Goal: Task Accomplishment & Management: Complete application form

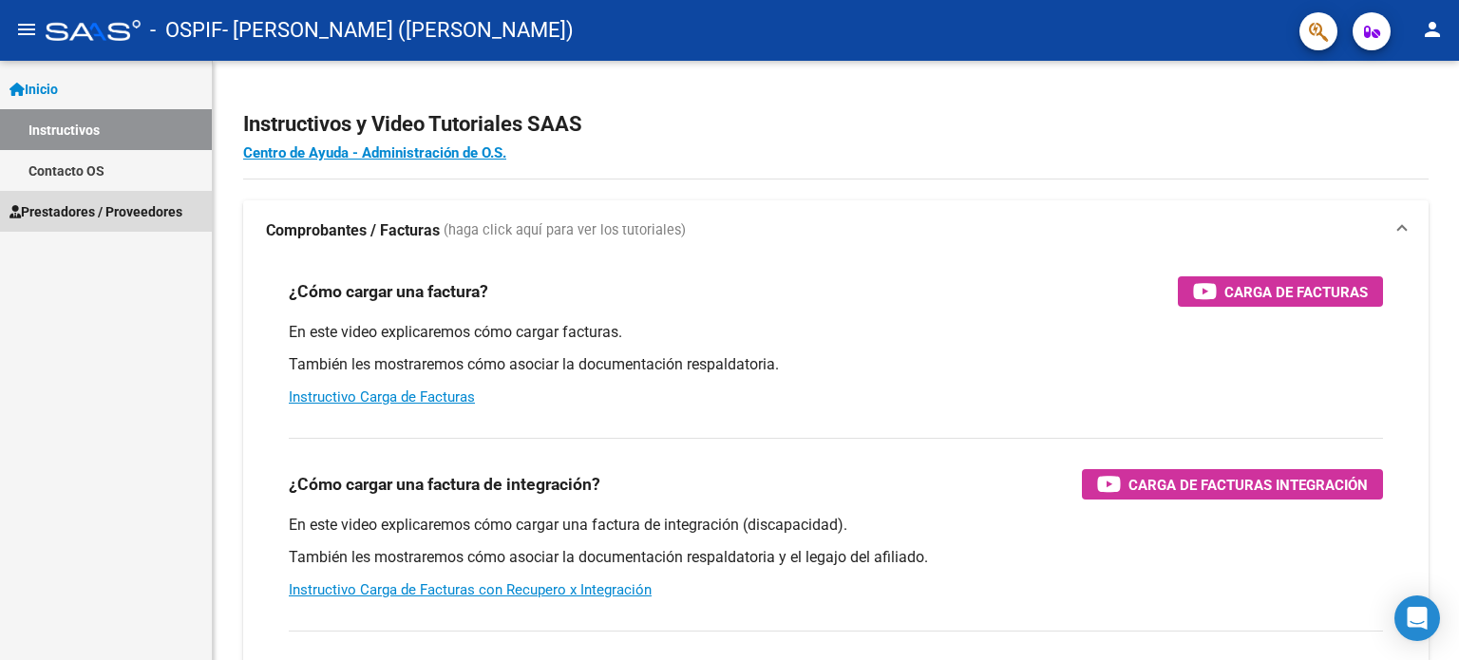
click at [149, 209] on span "Prestadores / Proveedores" at bounding box center [95, 211] width 173 height 21
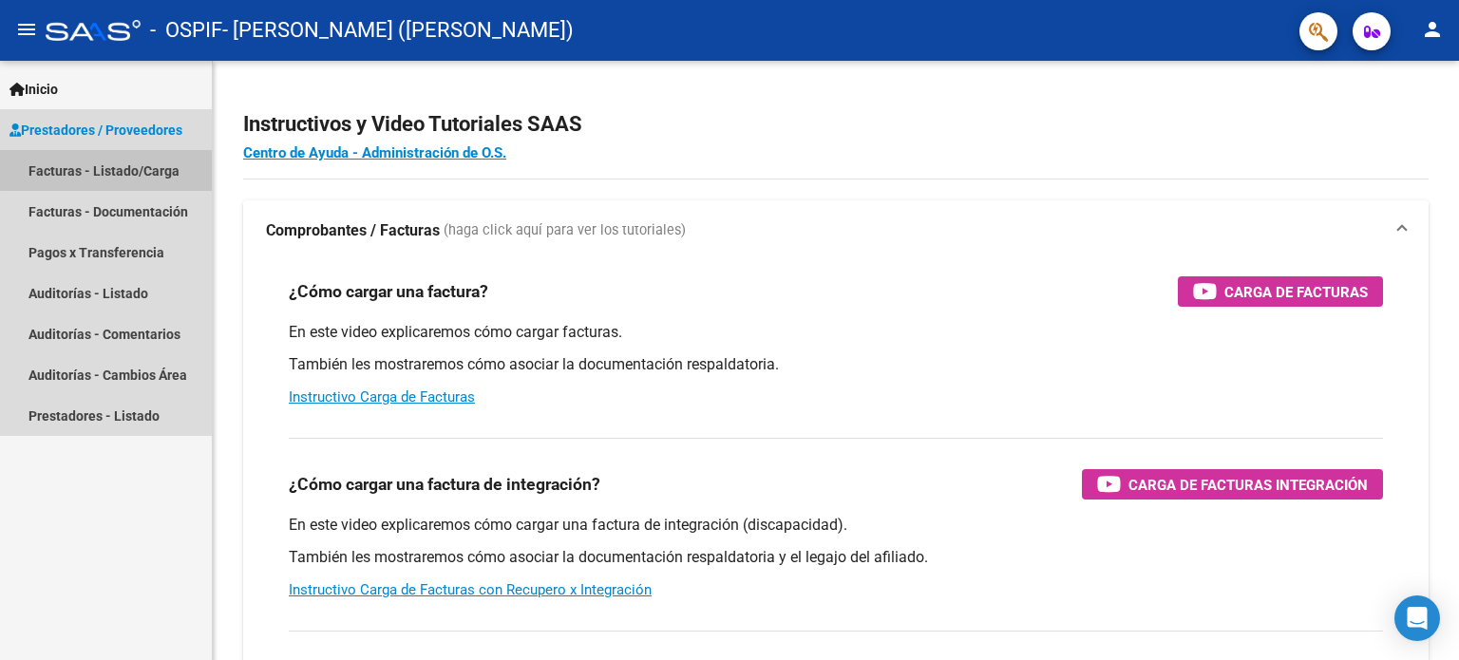
click at [143, 167] on link "Facturas - Listado/Carga" at bounding box center [106, 170] width 212 height 41
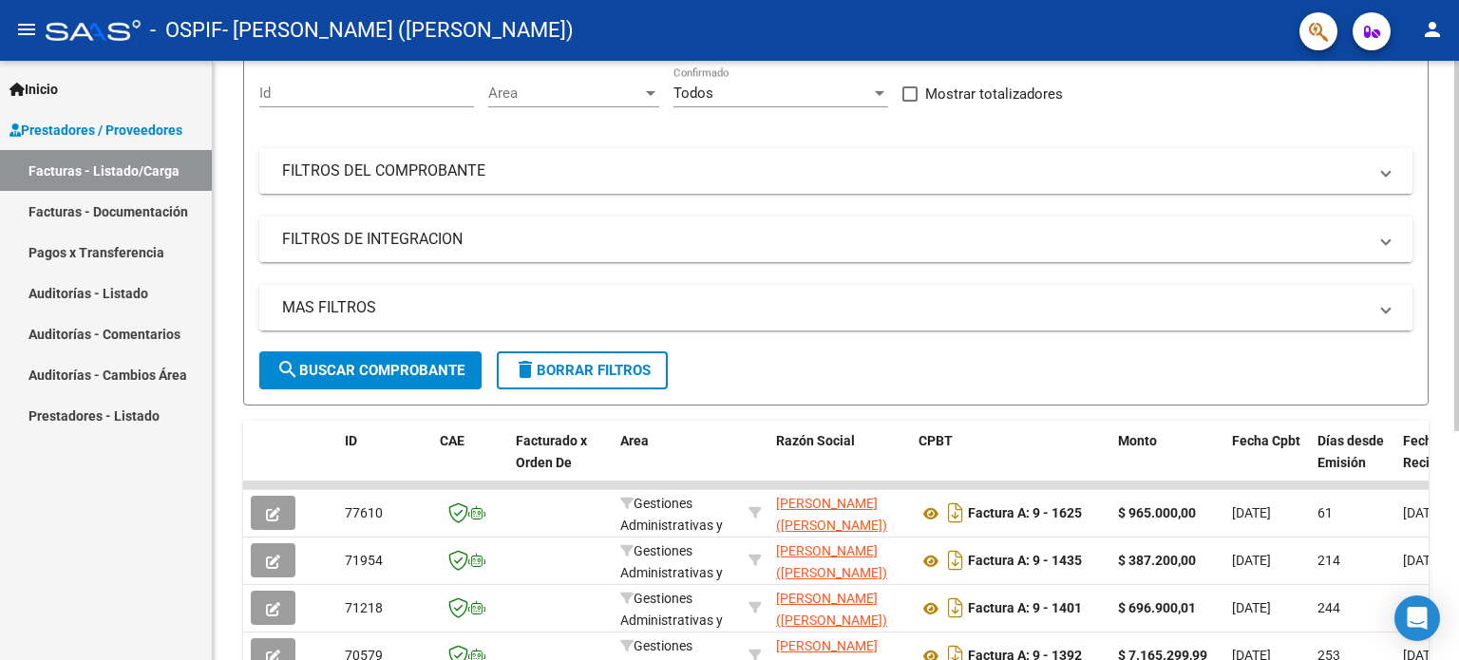
scroll to position [190, 0]
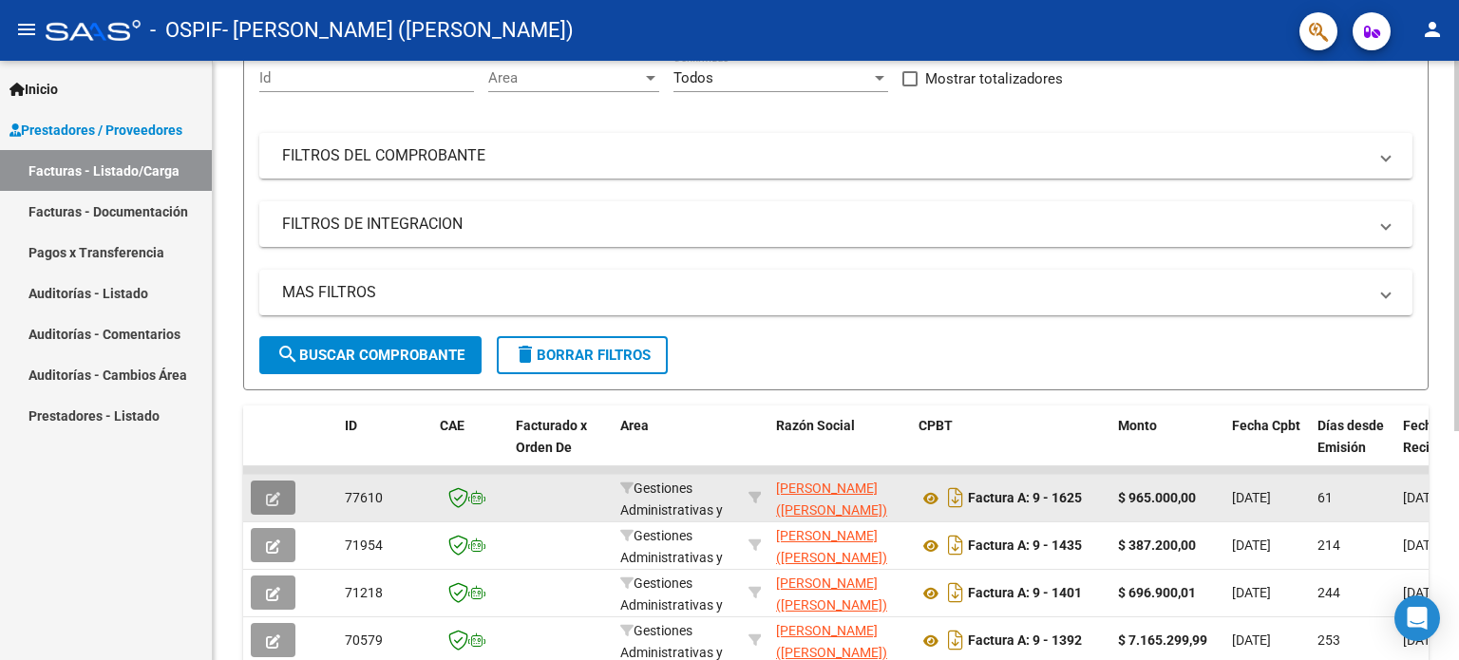
click at [266, 489] on span "button" at bounding box center [273, 497] width 14 height 17
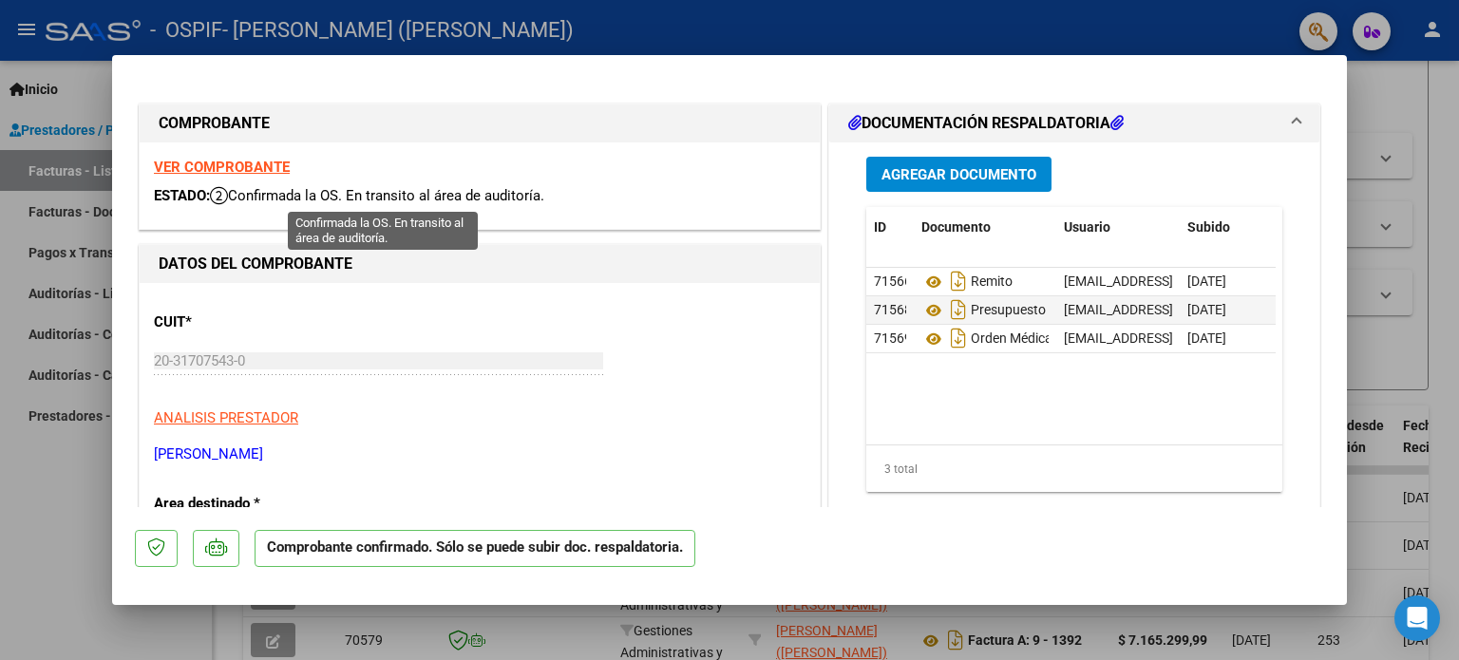
click at [473, 198] on span "Confirmada la OS. En transito al área de auditoría." at bounding box center [377, 195] width 334 height 17
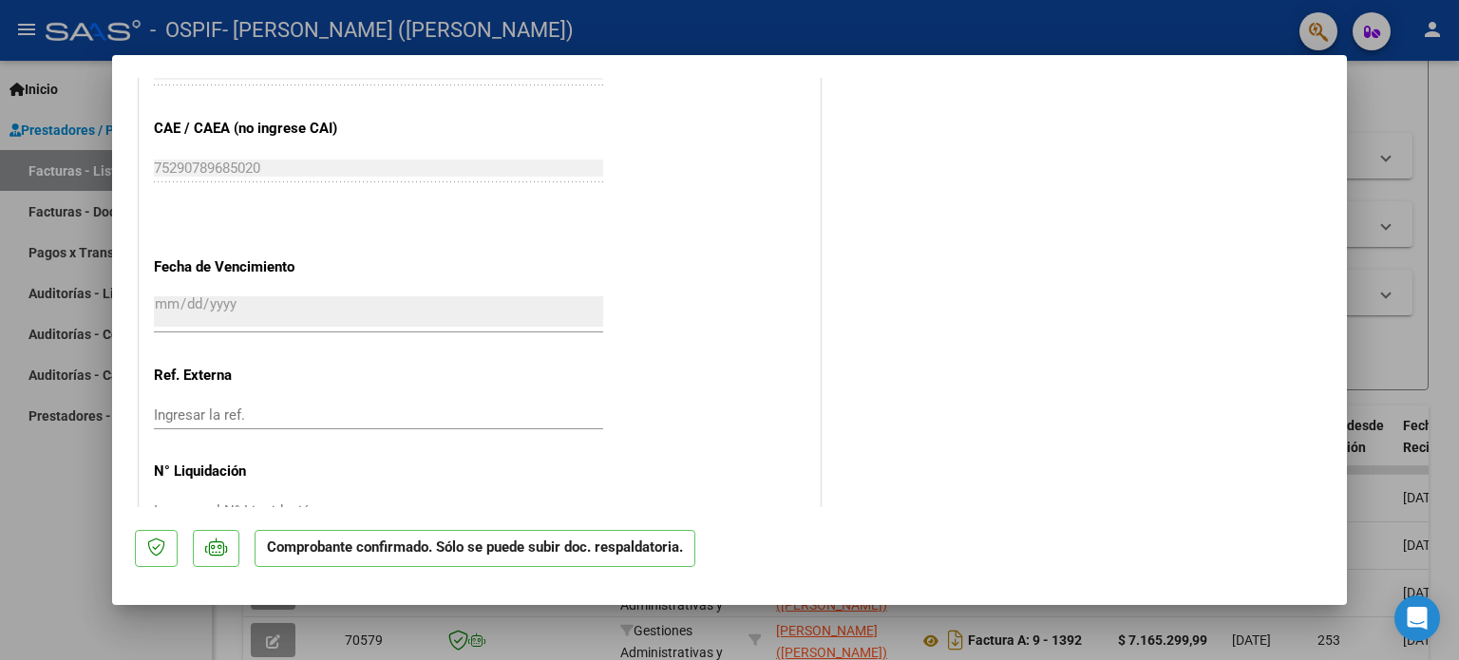
scroll to position [1017, 0]
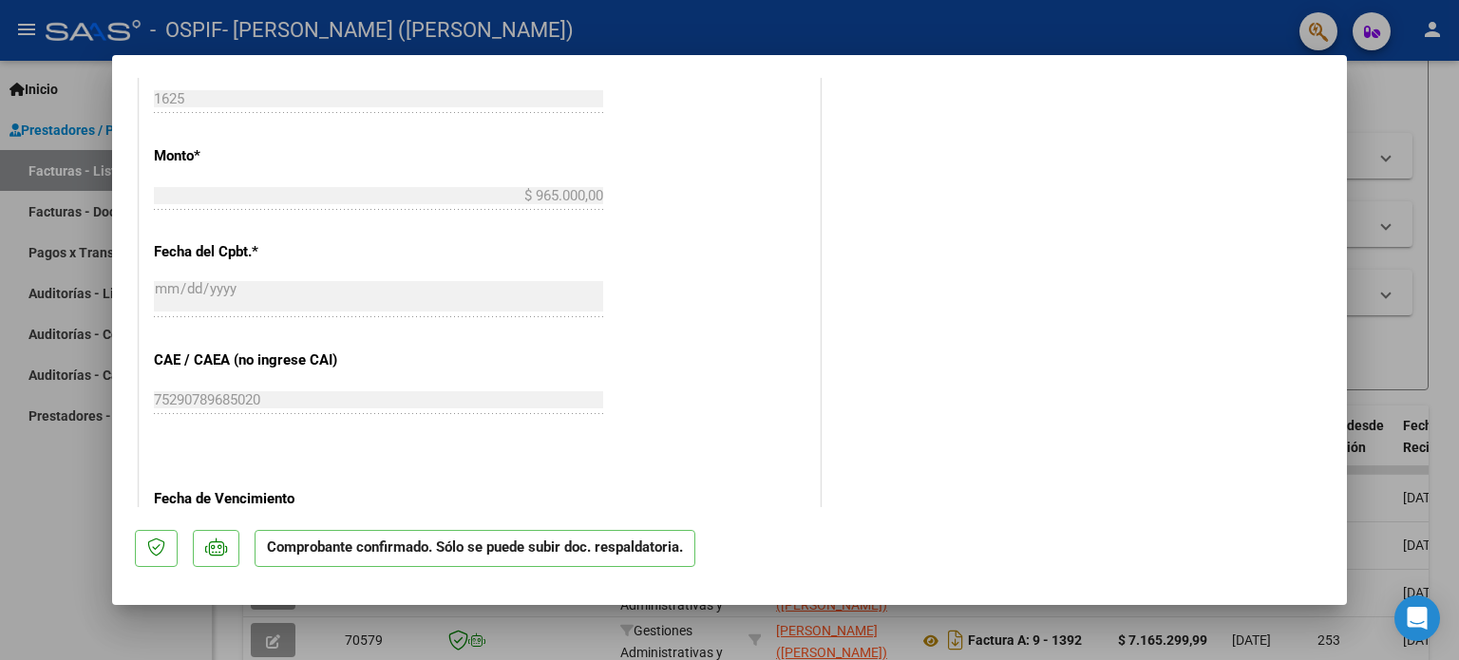
type input "$ 0,00"
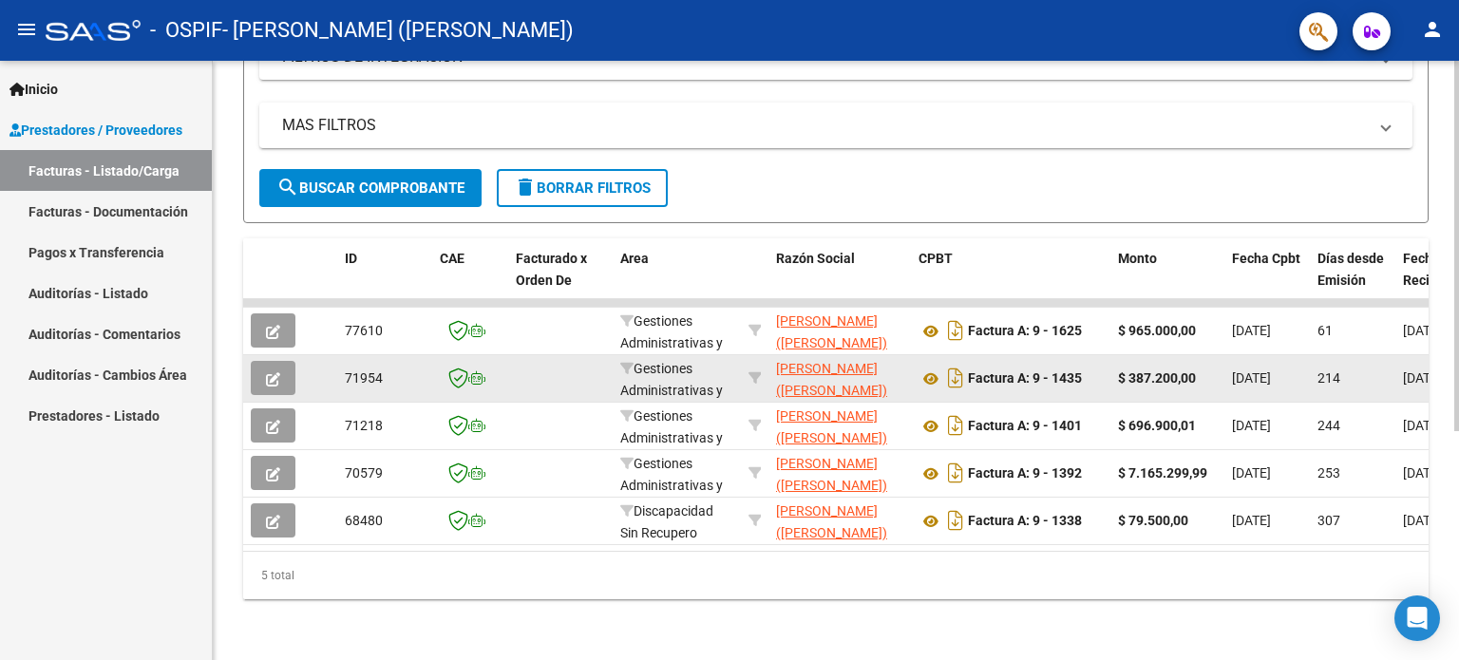
scroll to position [368, 0]
